Goal: Task Accomplishment & Management: Use online tool/utility

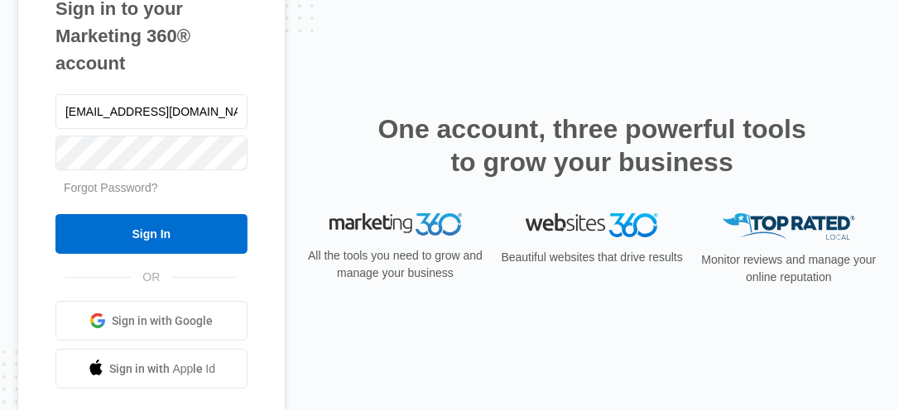
type input "[EMAIL_ADDRESS][DOMAIN_NAME]"
click at [55, 214] on input "Sign In" at bounding box center [151, 234] width 192 height 40
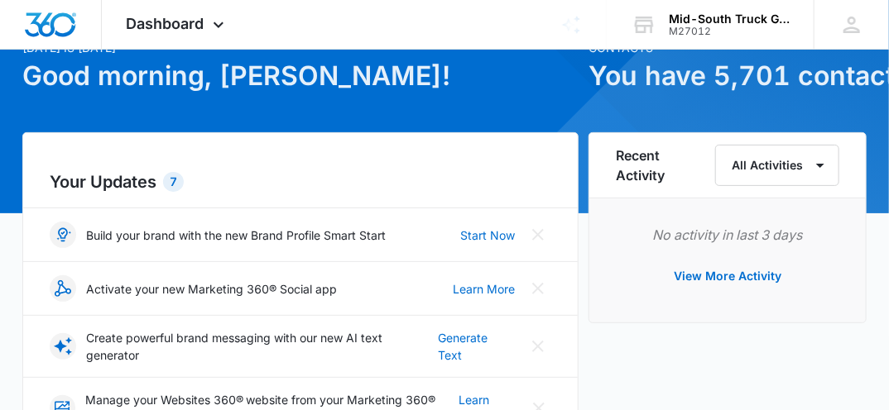
scroll to position [97, 0]
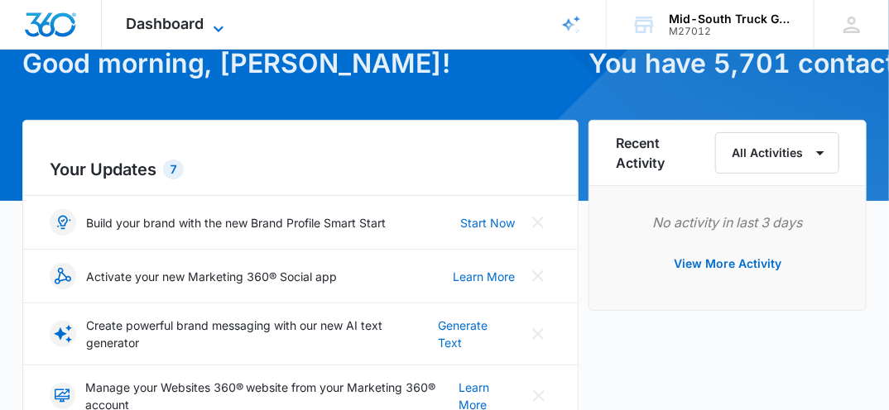
click at [218, 22] on icon at bounding box center [219, 29] width 20 height 20
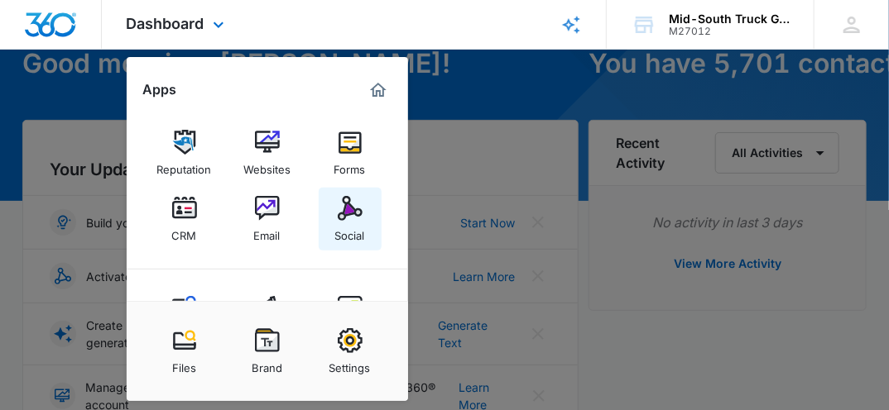
click at [350, 215] on img at bounding box center [350, 208] width 25 height 25
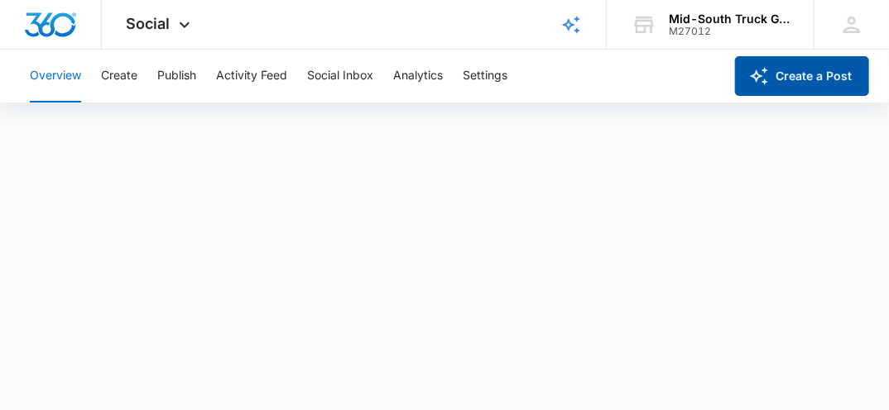
click at [785, 76] on button "Create a Post" at bounding box center [802, 76] width 134 height 40
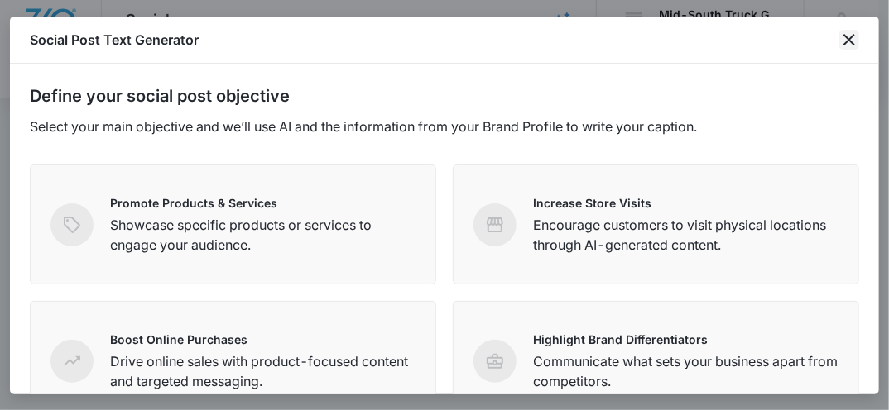
click at [848, 39] on icon "close" at bounding box center [849, 40] width 12 height 12
